Goal: Task Accomplishment & Management: Use online tool/utility

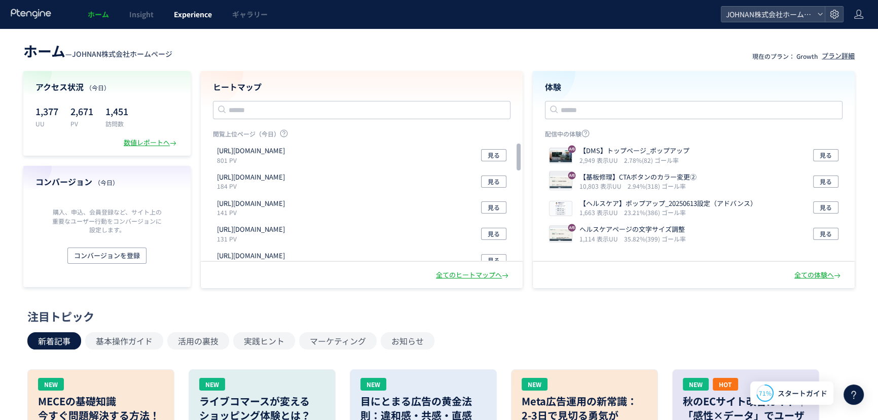
click at [192, 10] on span "Experience" at bounding box center [193, 14] width 38 height 10
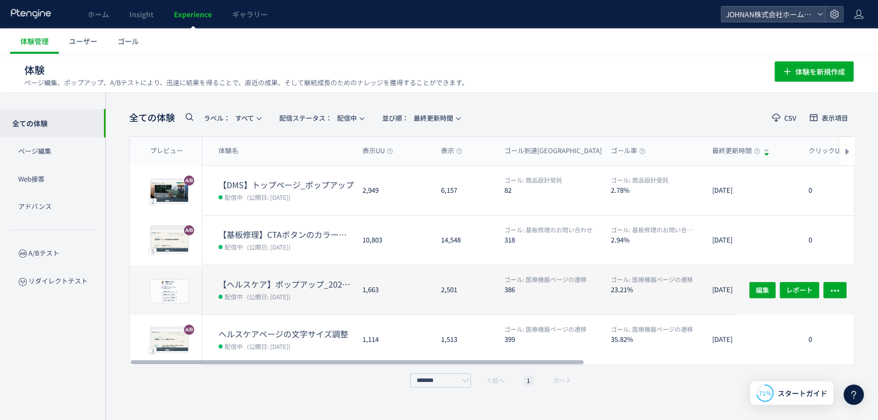
click at [259, 284] on dt "【ヘルスケア】ポップアップ_20250613設定（アドバンス）" at bounding box center [287, 284] width 136 height 12
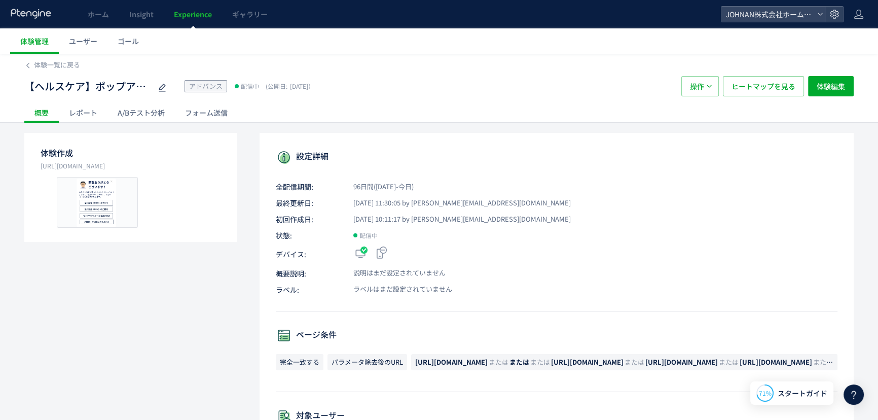
click at [197, 17] on span "Experience" at bounding box center [193, 14] width 38 height 10
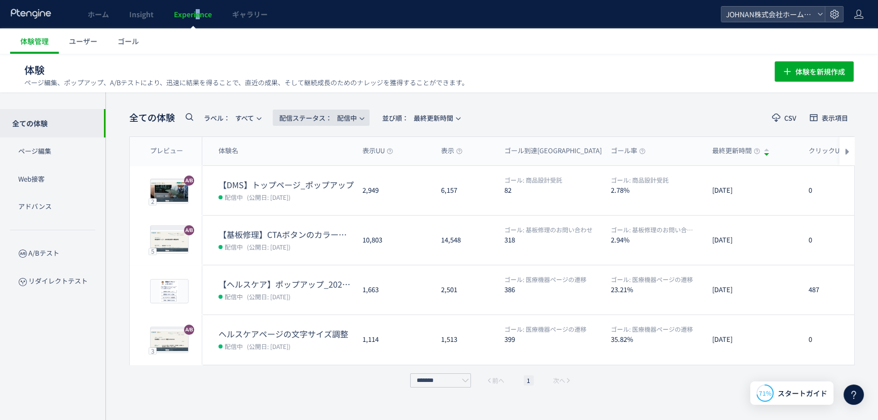
click at [348, 114] on span "配信ステータス​： 配信中" at bounding box center [318, 118] width 78 height 17
click at [328, 216] on li "下書き" at bounding box center [324, 219] width 42 height 18
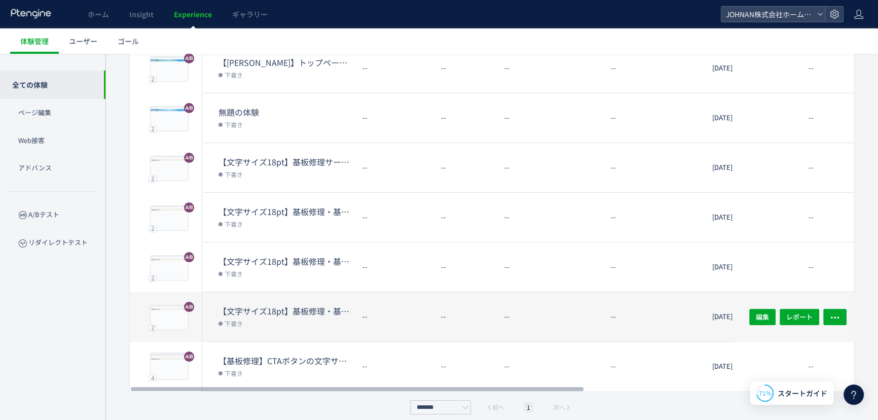
scroll to position [131, 0]
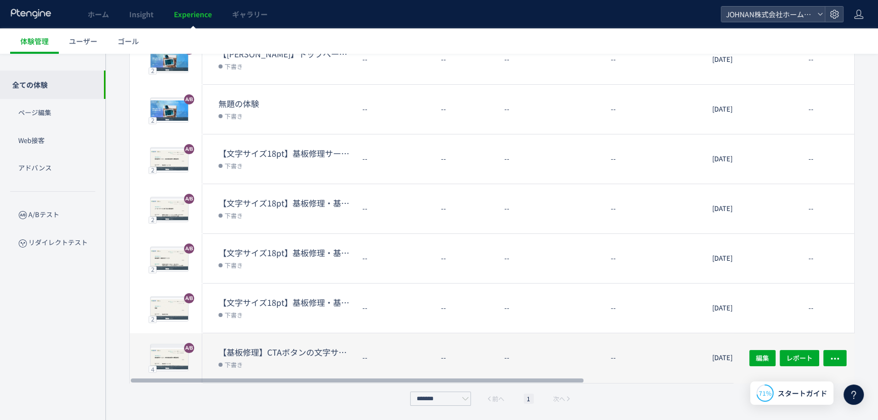
click at [301, 364] on dd "下書き" at bounding box center [287, 364] width 136 height 13
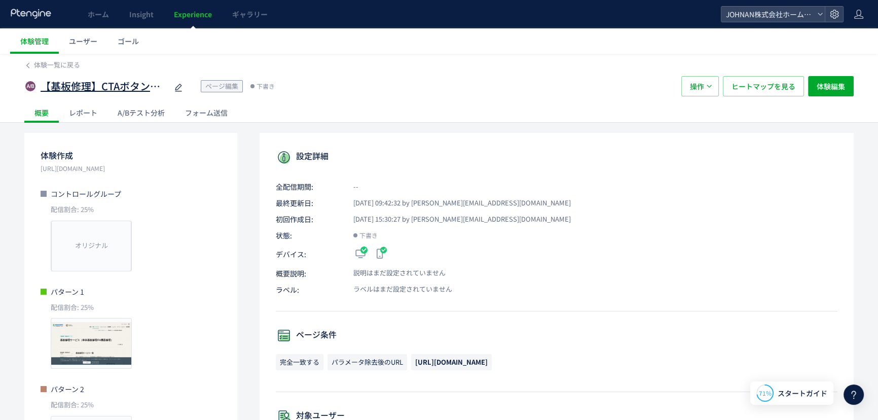
click at [134, 89] on span "【基板修理】CTAボタンの文字サイズの変更" at bounding box center [104, 86] width 127 height 15
click at [197, 375] on div "体験作成 [URL][DOMAIN_NAME] コントロールグループ 配信割合: 25% オリジナル プレビュー パターン 1 配信割合: 25% プレビュー…" at bounding box center [130, 355] width 213 height 445
click at [831, 84] on span "体験編集" at bounding box center [831, 86] width 28 height 20
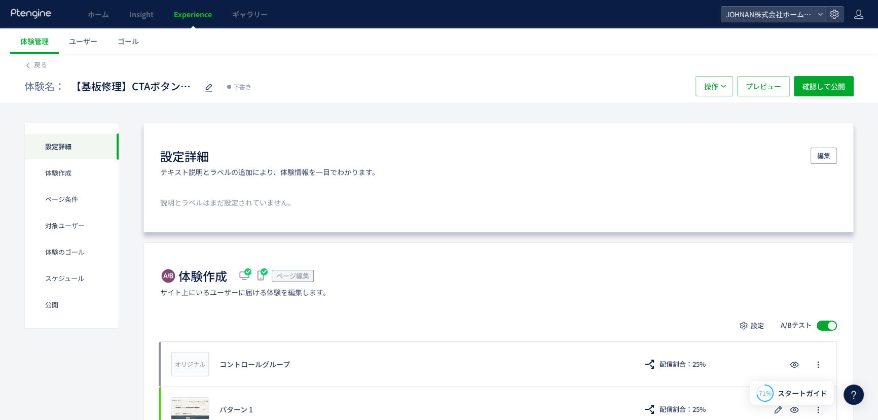
scroll to position [367, 0]
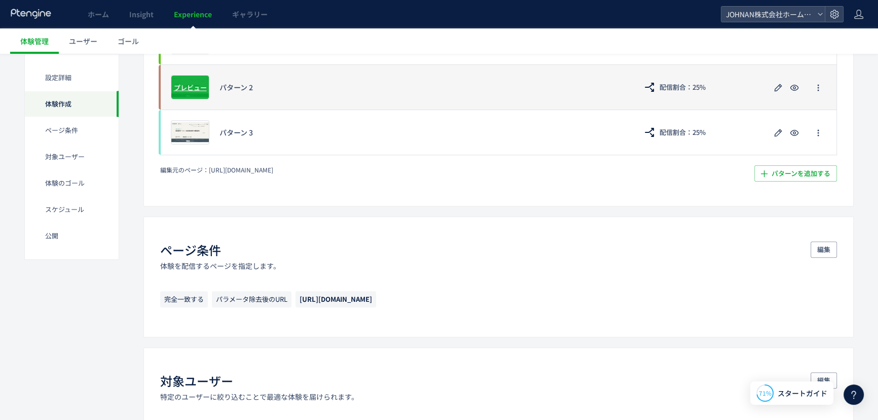
click at [189, 92] on div "プレビュー" at bounding box center [190, 87] width 39 height 24
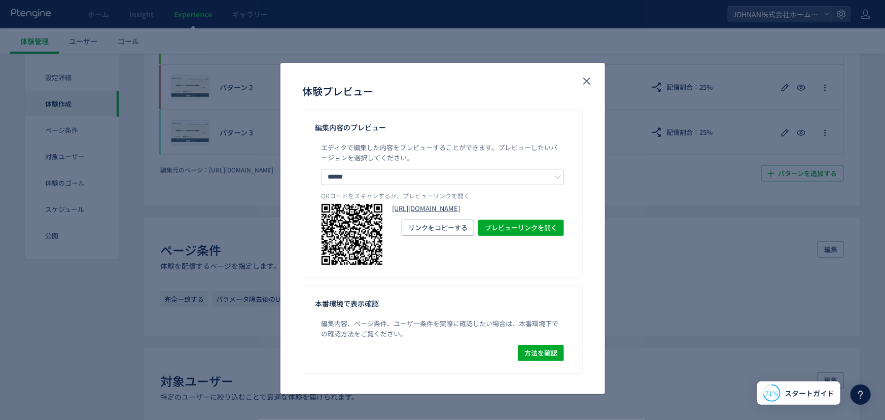
click at [502, 214] on link "[URL][DOMAIN_NAME]" at bounding box center [478, 209] width 171 height 10
click at [588, 81] on icon "close" at bounding box center [587, 81] width 12 height 12
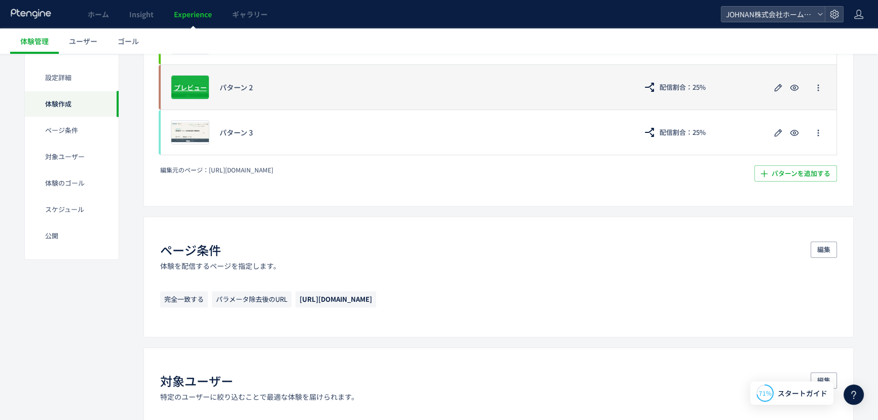
click at [194, 84] on span "プレビュー" at bounding box center [190, 87] width 33 height 10
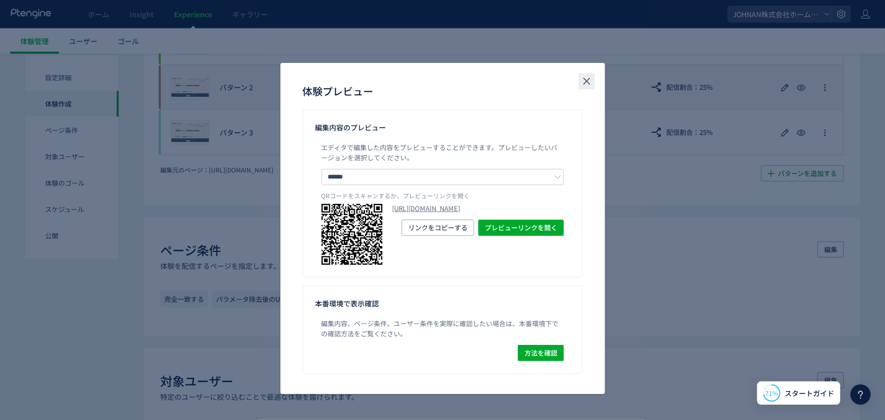
drag, startPoint x: 589, startPoint y: 78, endPoint x: 385, endPoint y: 94, distance: 204.6
click at [588, 78] on icon "close" at bounding box center [587, 81] width 12 height 12
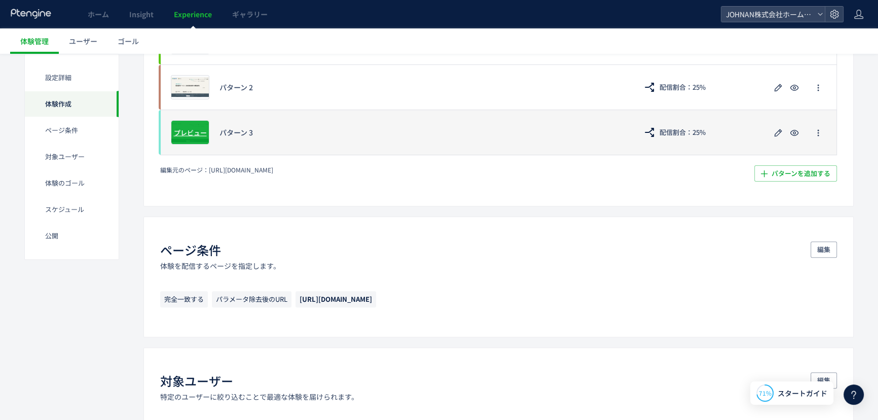
click at [203, 127] on span "プレビュー" at bounding box center [190, 132] width 33 height 10
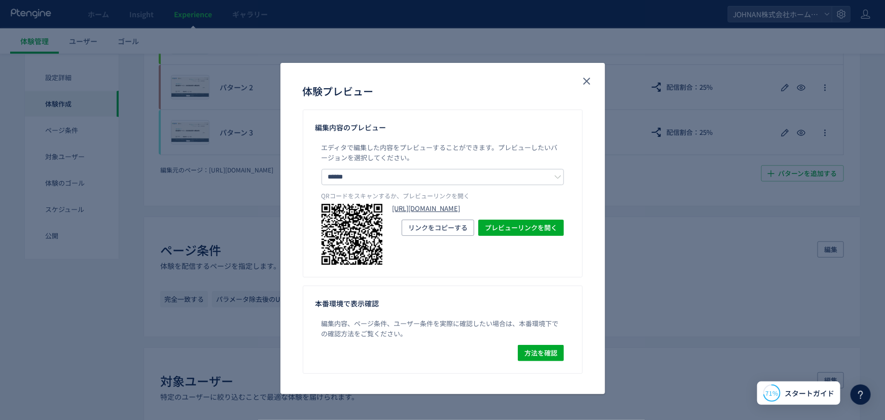
click at [487, 214] on link "[URL][DOMAIN_NAME]" at bounding box center [478, 209] width 171 height 10
click at [584, 75] on icon "close" at bounding box center [587, 81] width 12 height 12
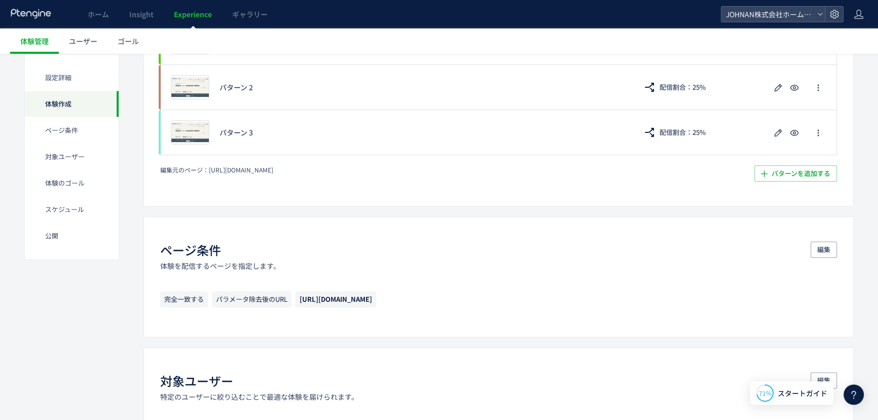
scroll to position [0, 0]
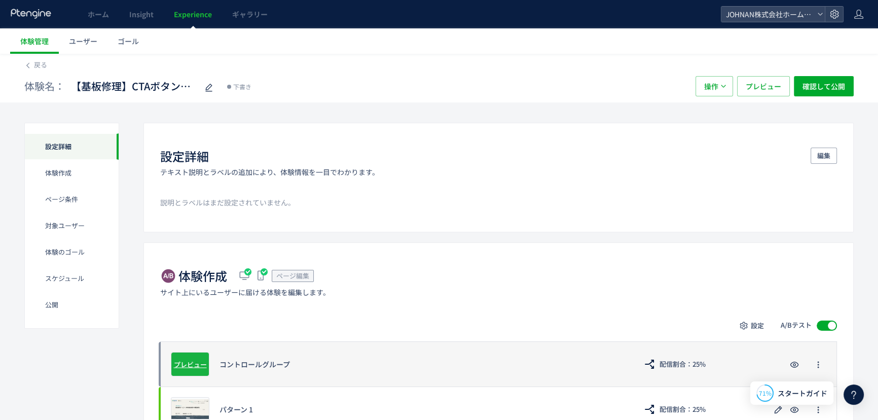
click at [182, 363] on span "プレビュー" at bounding box center [190, 364] width 33 height 10
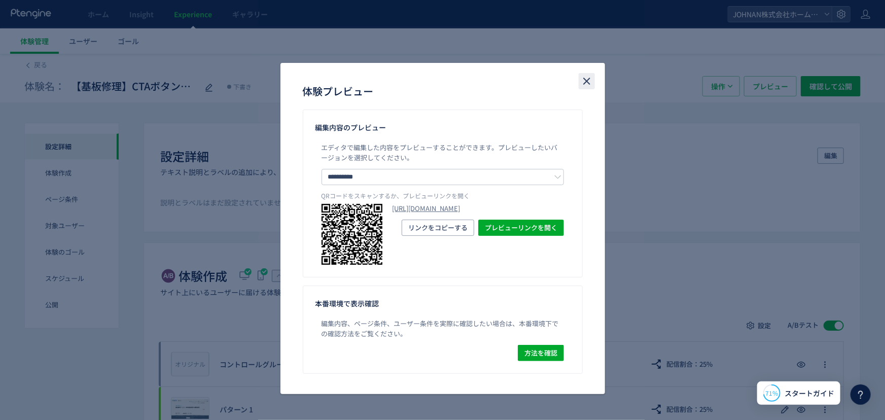
click at [583, 83] on icon "close" at bounding box center [587, 81] width 12 height 12
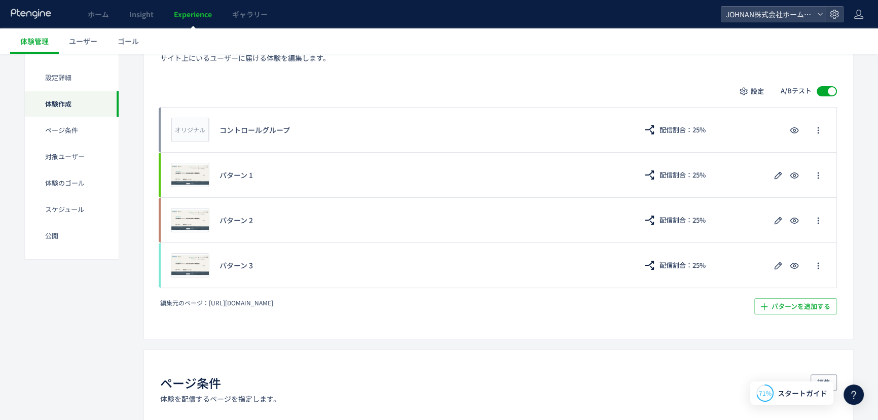
scroll to position [231, 0]
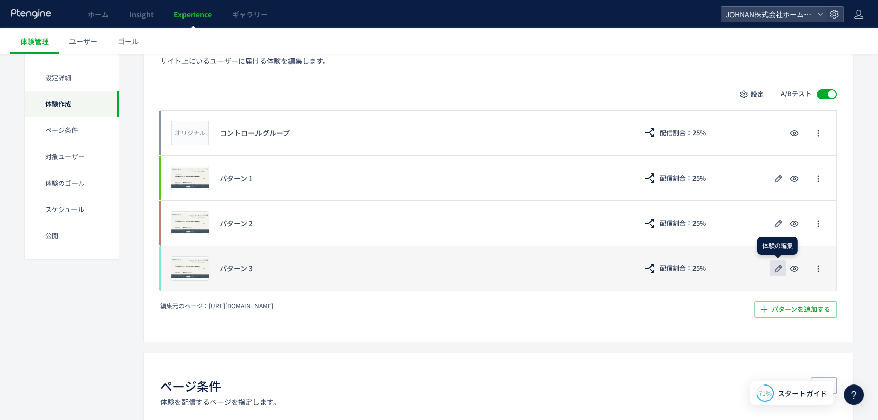
click at [781, 269] on icon "button" at bounding box center [778, 269] width 12 height 12
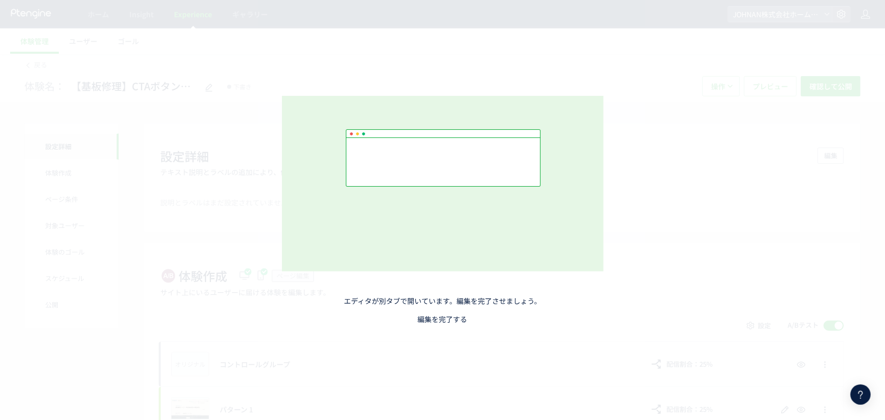
click at [453, 318] on link "編集を完了する" at bounding box center [443, 319] width 50 height 10
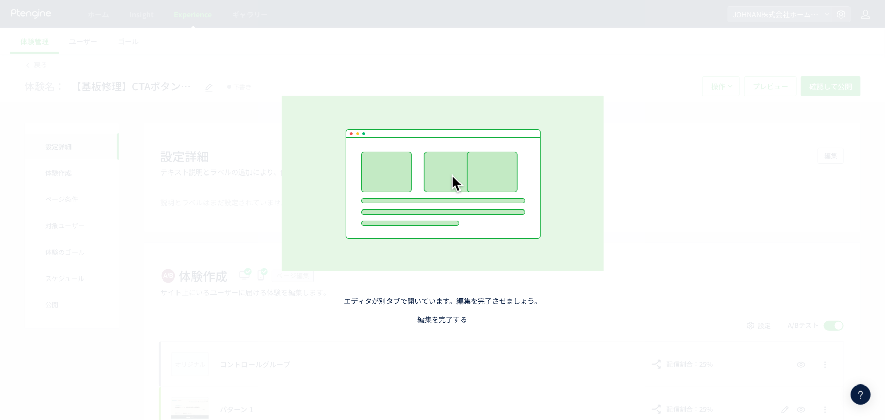
click at [452, 317] on link "編集を完了する" at bounding box center [443, 319] width 50 height 10
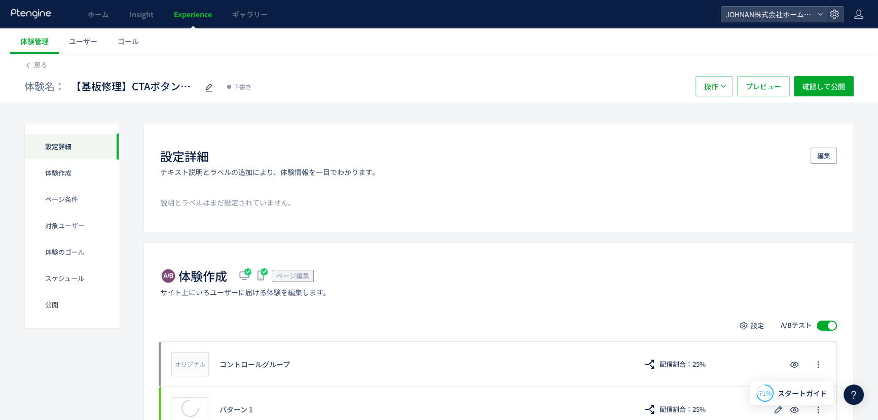
scroll to position [367, 0]
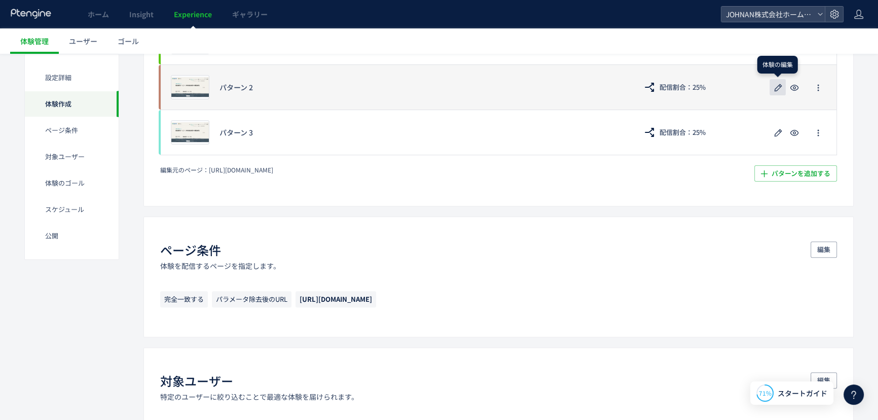
click at [777, 85] on use "button" at bounding box center [779, 88] width 8 height 8
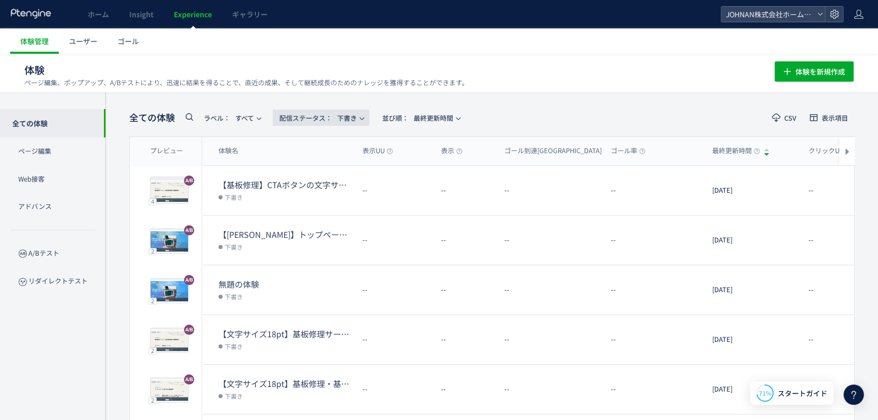
click at [340, 118] on span "配信ステータス​： 下書き" at bounding box center [318, 118] width 78 height 17
click at [323, 220] on li "下書き" at bounding box center [324, 219] width 42 height 18
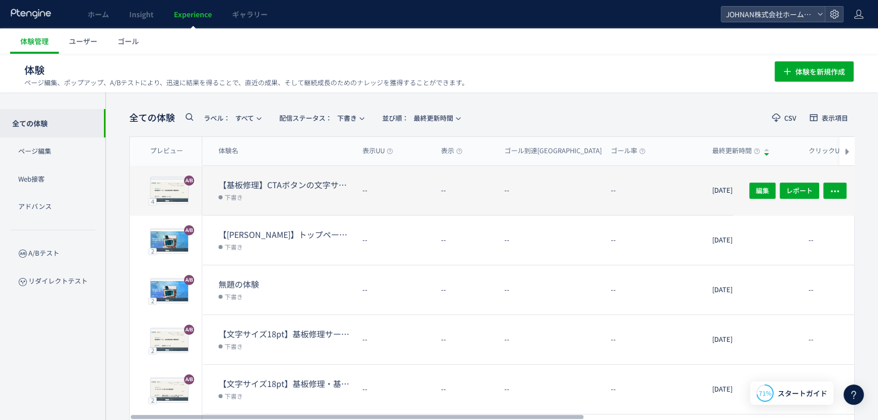
click at [335, 202] on dd "下書き" at bounding box center [287, 196] width 136 height 13
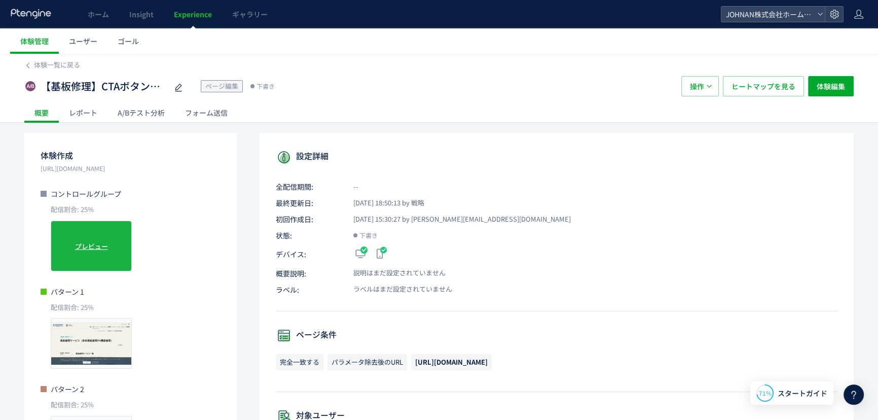
click at [78, 238] on div "オリジナル プレビュー" at bounding box center [91, 246] width 81 height 51
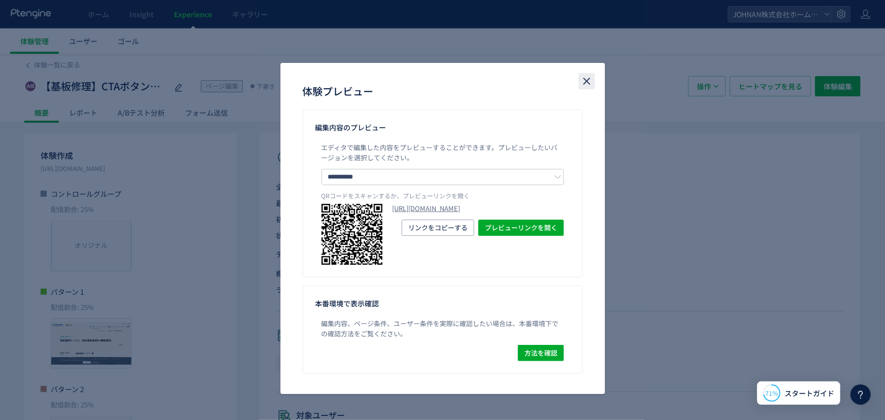
click at [584, 77] on icon "close" at bounding box center [587, 81] width 12 height 12
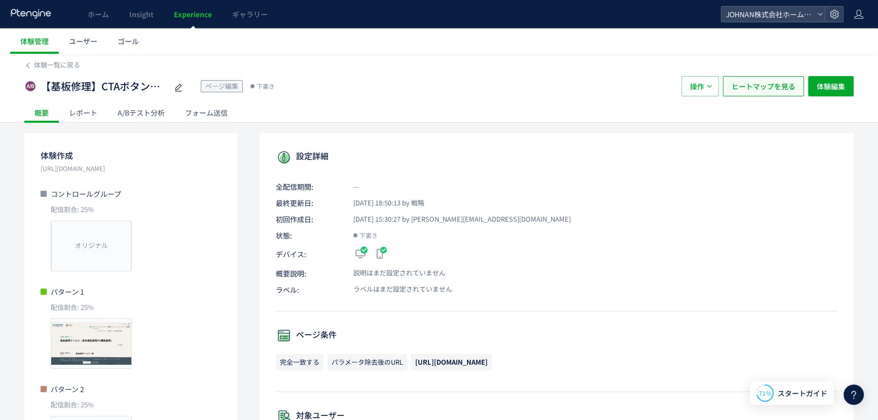
click at [772, 81] on span "ヒートマップを見る" at bounding box center [764, 86] width 64 height 20
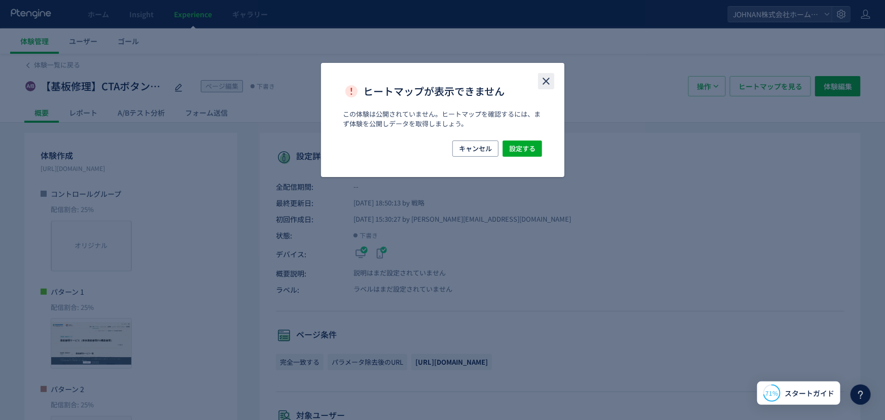
click at [546, 83] on icon "close" at bounding box center [546, 81] width 12 height 12
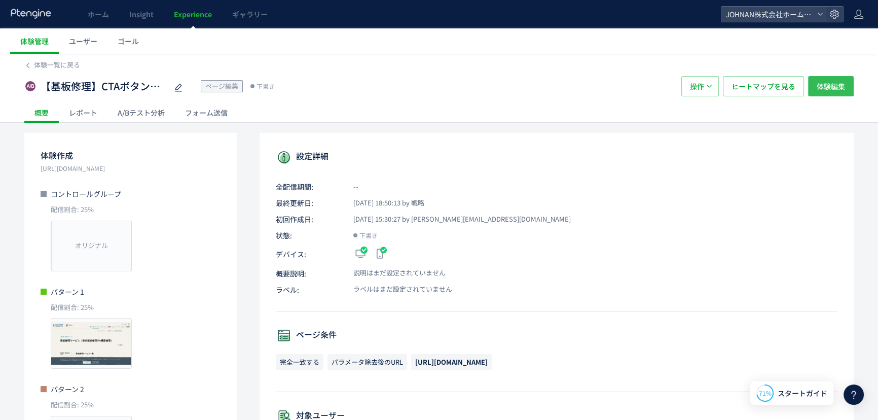
click at [838, 84] on span "体験編集" at bounding box center [831, 86] width 28 height 20
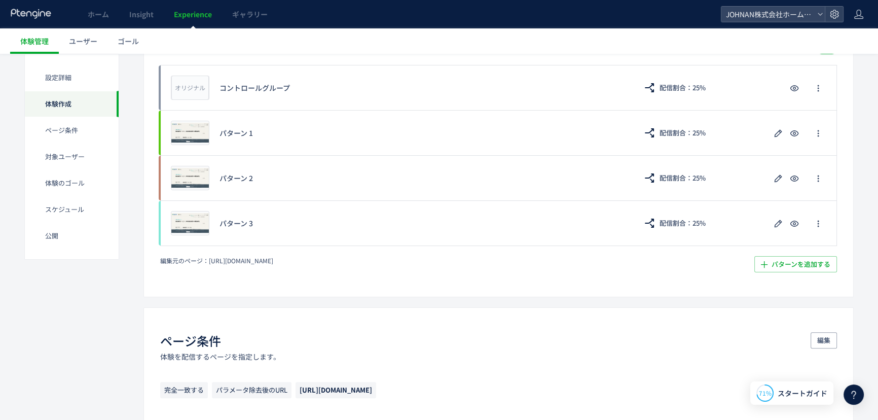
scroll to position [275, 0]
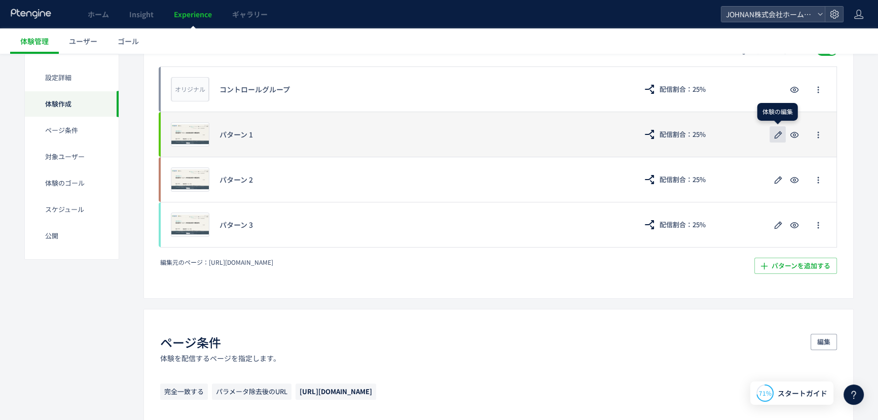
click at [779, 131] on use "button" at bounding box center [779, 135] width 8 height 8
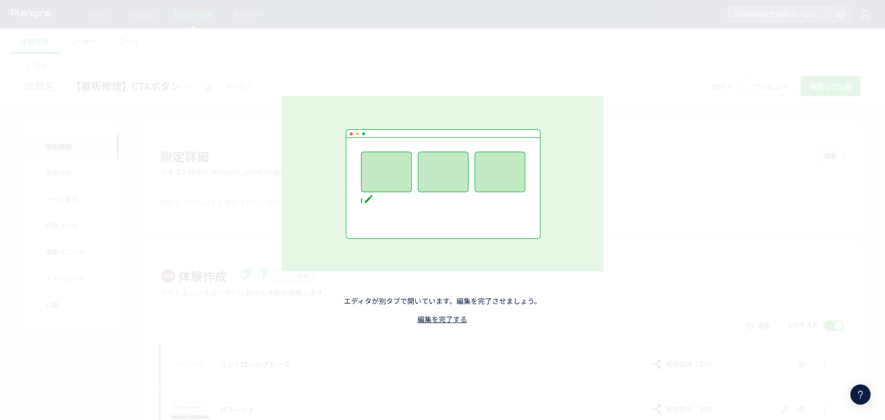
click at [4, 87] on div "エディタが別タブで開いています。編集を完了させましょう。 編集を完了する" at bounding box center [442, 210] width 885 height 420
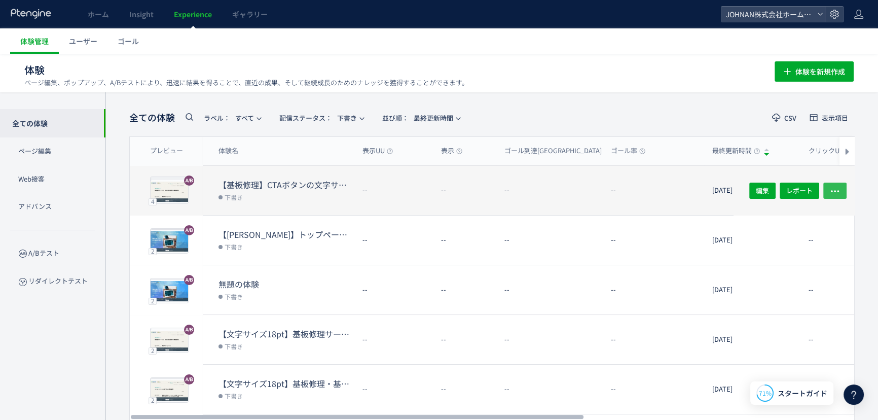
click at [834, 189] on icon "button" at bounding box center [835, 191] width 10 height 10
click at [557, 200] on dl "--" at bounding box center [554, 195] width 98 height 40
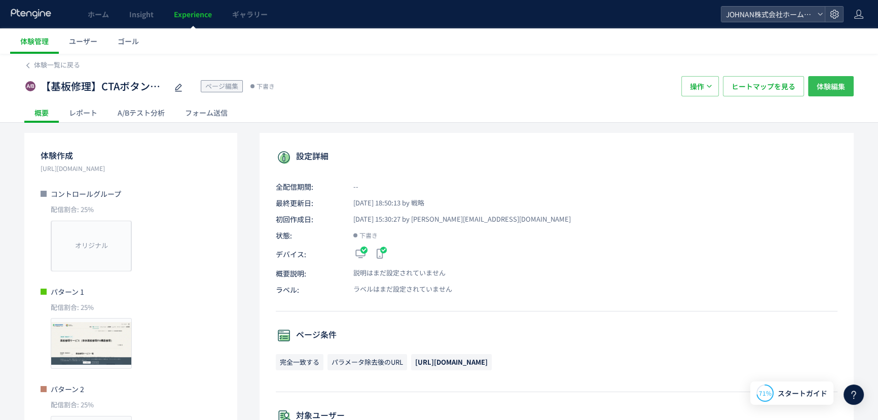
click at [828, 85] on span "体験編集" at bounding box center [831, 86] width 28 height 20
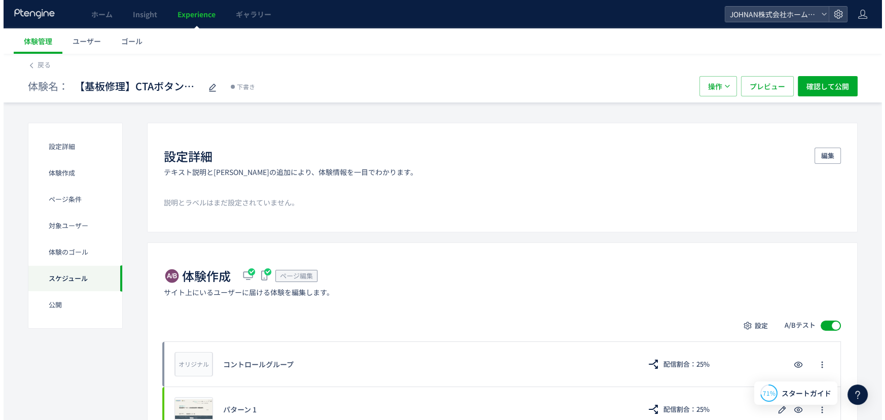
scroll to position [1024, 0]
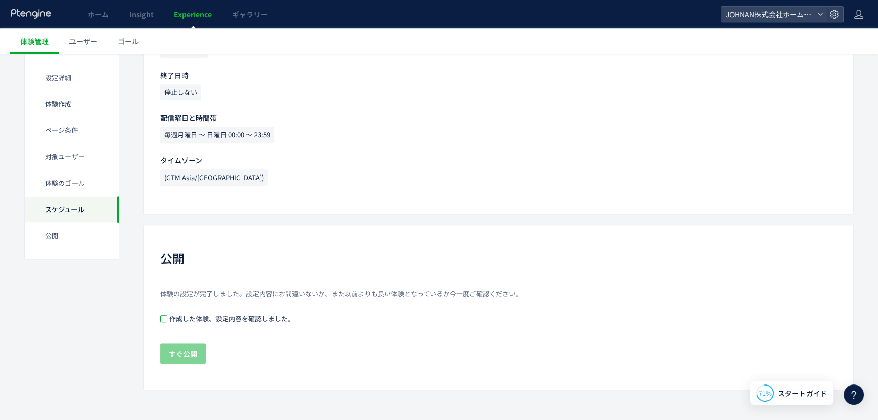
click at [162, 320] on span at bounding box center [163, 318] width 7 height 7
click at [185, 350] on span "すぐ公開" at bounding box center [183, 353] width 28 height 20
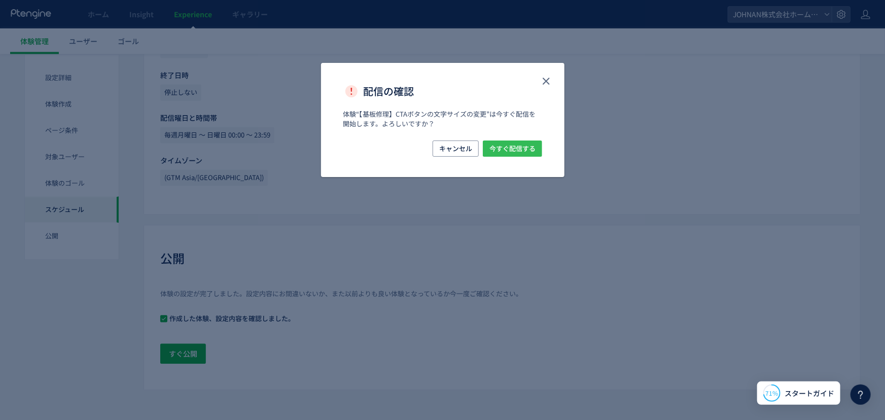
drag, startPoint x: 518, startPoint y: 147, endPoint x: 555, endPoint y: 203, distance: 67.0
click at [519, 147] on span "今すぐ配信する" at bounding box center [512, 148] width 46 height 16
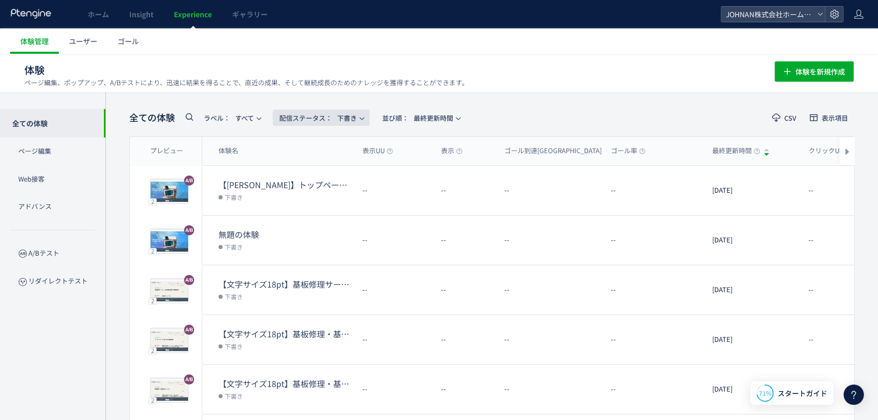
click at [350, 118] on span "配信ステータス​： 下書き" at bounding box center [318, 118] width 78 height 17
click at [334, 164] on li "配信中" at bounding box center [324, 164] width 42 height 18
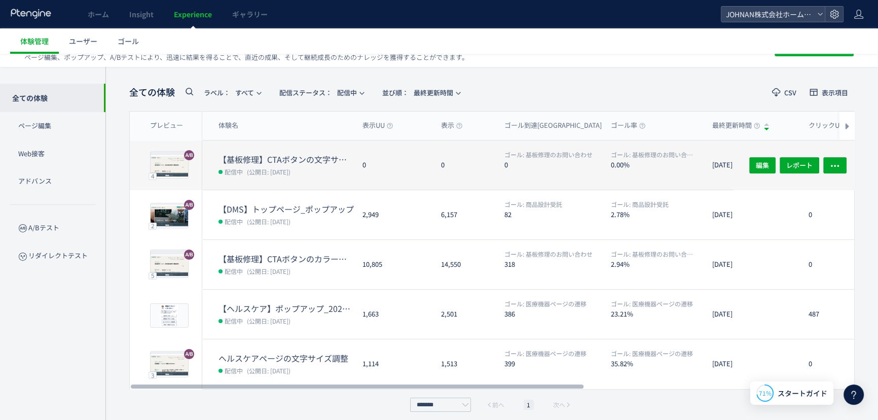
scroll to position [31, 0]
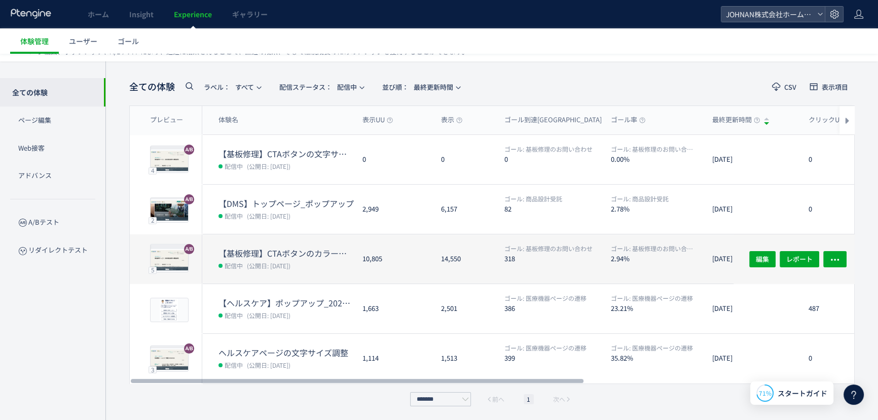
click at [442, 276] on div "14,550" at bounding box center [464, 258] width 63 height 49
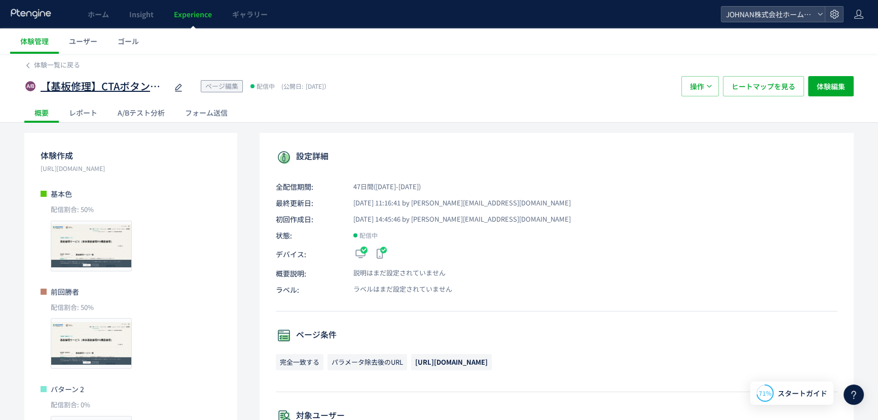
click at [131, 84] on span "【基板修理】CTAボタンのカラー変更②" at bounding box center [104, 86] width 127 height 15
click at [198, 15] on span "Experience" at bounding box center [193, 14] width 38 height 10
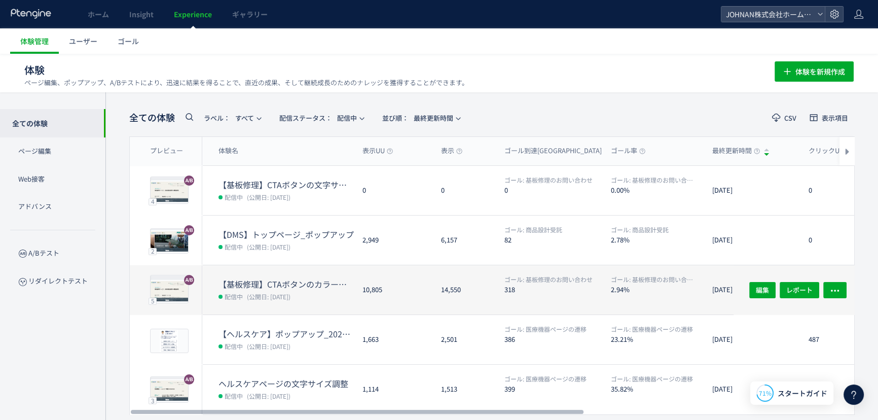
click at [340, 293] on dd "配信中 (公開日: 2025/08/01)" at bounding box center [287, 296] width 136 height 13
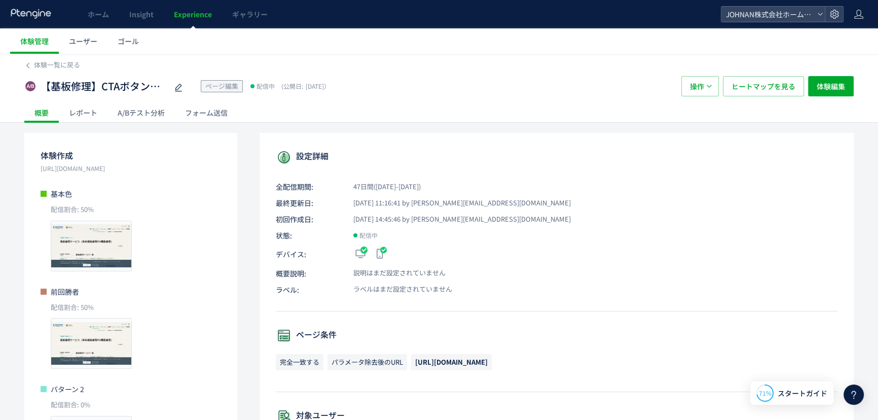
click at [193, 15] on span "Experience" at bounding box center [193, 14] width 38 height 10
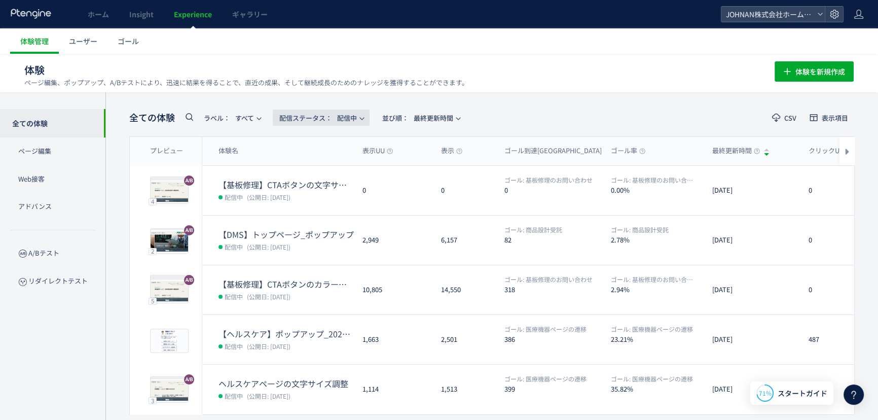
click at [345, 117] on span "配信ステータス​： 配信中" at bounding box center [318, 118] width 78 height 17
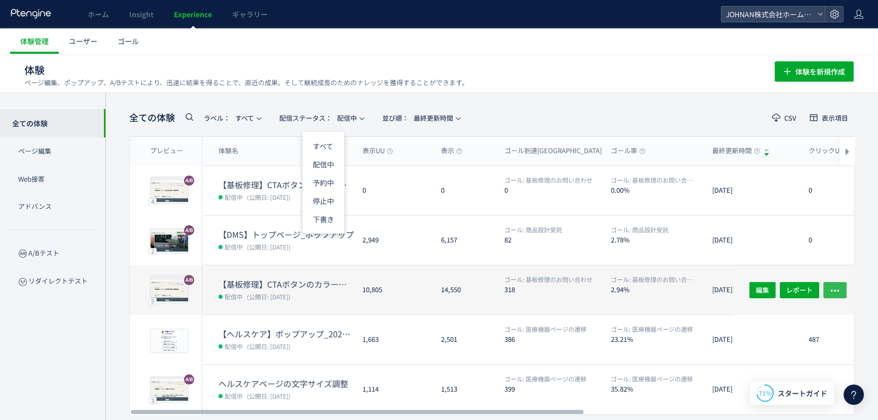
click at [838, 289] on icon "button" at bounding box center [835, 290] width 10 height 10
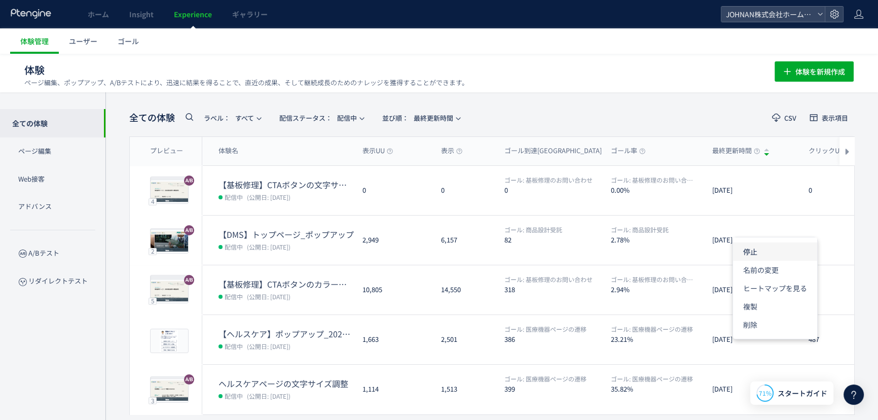
click at [754, 249] on li "停止" at bounding box center [775, 251] width 84 height 18
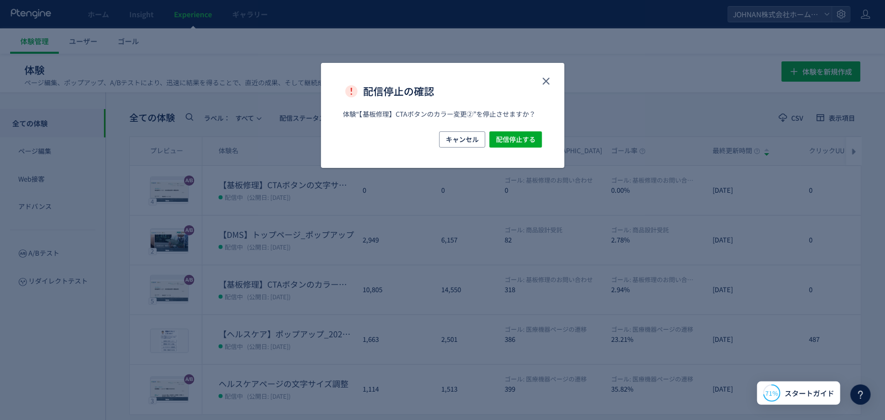
click at [502, 130] on div "体験“【基板修理】CTAボタンのカラー変更②”を停止させますか？" at bounding box center [442, 121] width 243 height 22
click at [511, 137] on span "配信停止する" at bounding box center [516, 139] width 40 height 16
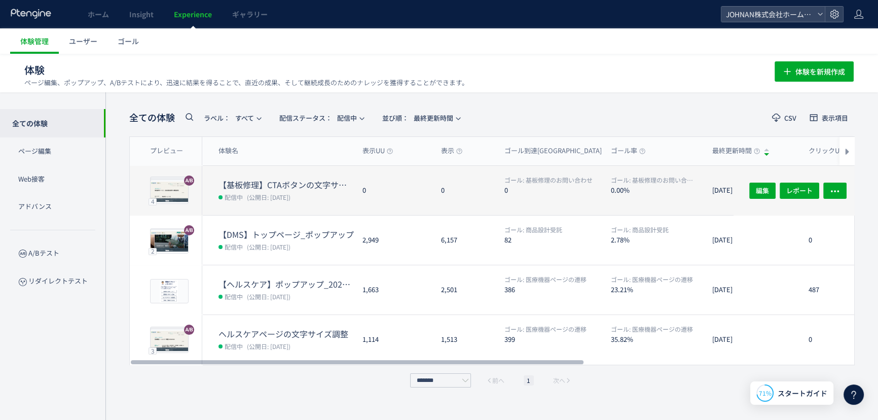
click at [291, 199] on span "(公開日: 2025/09/16)" at bounding box center [269, 197] width 44 height 9
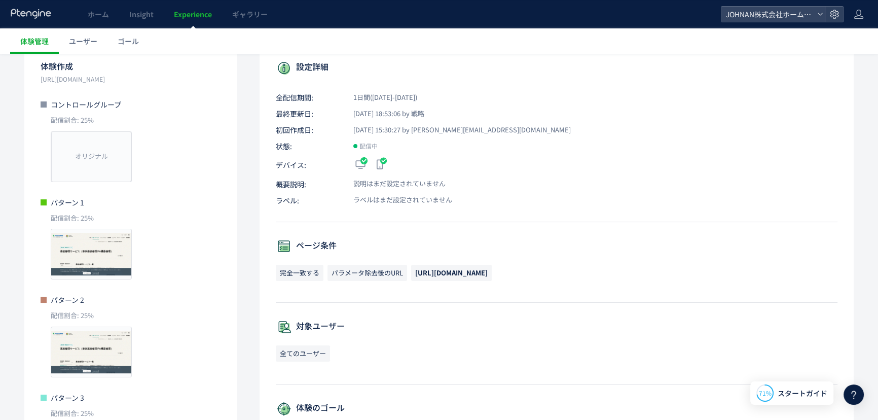
scroll to position [80, 0]
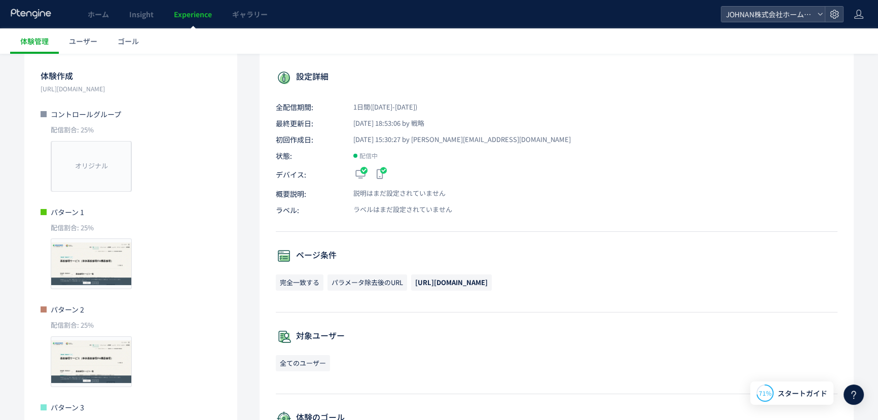
click at [197, 10] on span "Experience" at bounding box center [193, 14] width 38 height 10
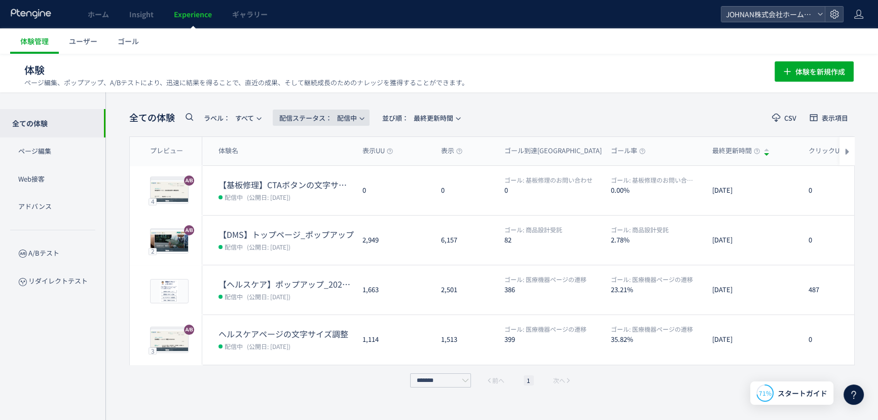
click at [351, 116] on span "配信ステータス​： 配信中" at bounding box center [318, 118] width 78 height 17
click at [328, 203] on li "停止中" at bounding box center [324, 201] width 42 height 18
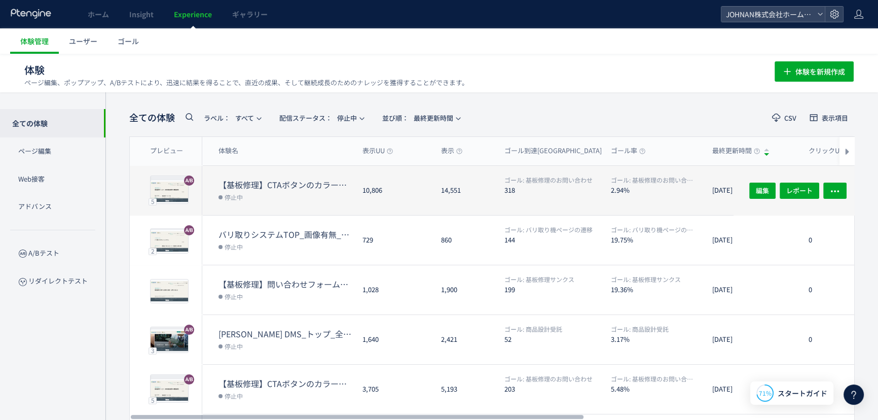
click at [484, 212] on div "14,551" at bounding box center [464, 190] width 63 height 49
